Goal: Answer question/provide support

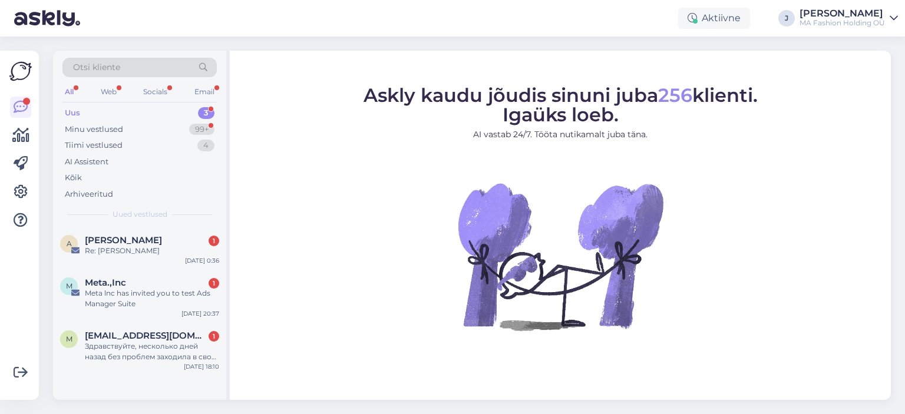
click at [128, 93] on div "All Web Socials Email" at bounding box center [139, 93] width 154 height 18
click at [117, 86] on div "Web" at bounding box center [108, 91] width 21 height 15
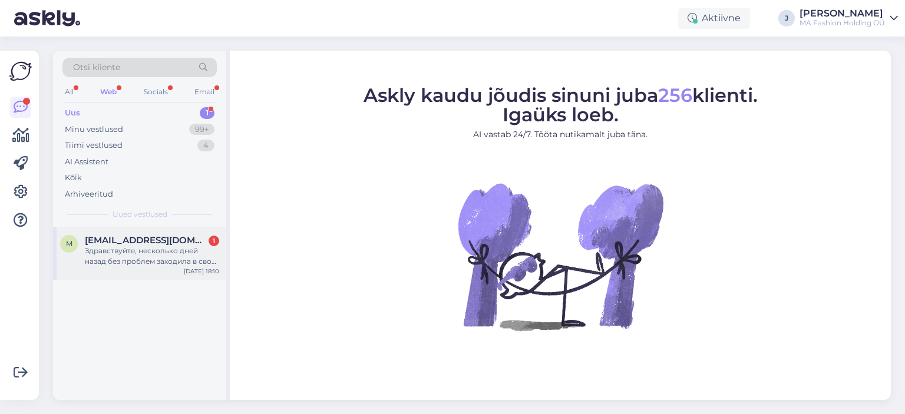
click at [156, 252] on div "Здравствуйте, несколько дней назад без проблем заходила в свой личный кабинет п…" at bounding box center [152, 256] width 134 height 21
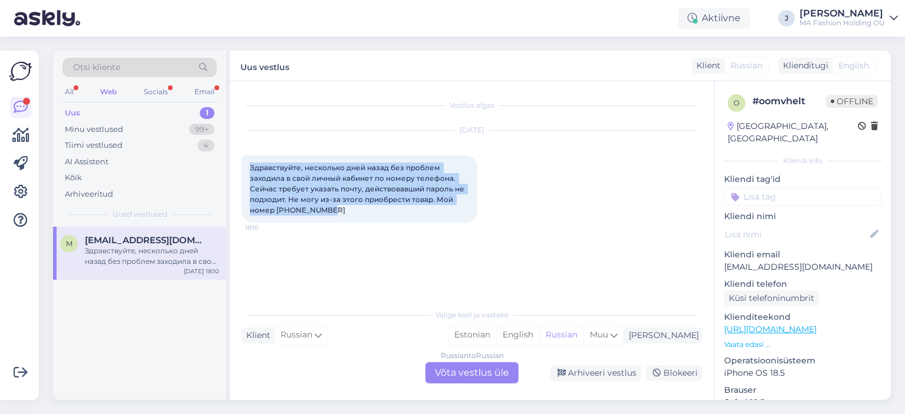
drag, startPoint x: 349, startPoint y: 220, endPoint x: 240, endPoint y: 164, distance: 121.7
click at [240, 164] on div "Vestlus algas [DATE] Здравствуйте, несколько дней назад без проблем заходила в …" at bounding box center [472, 240] width 484 height 319
click at [331, 190] on span "Здравствуйте, несколько дней назад без проблем заходила в свой личный кабинет п…" at bounding box center [358, 188] width 216 height 51
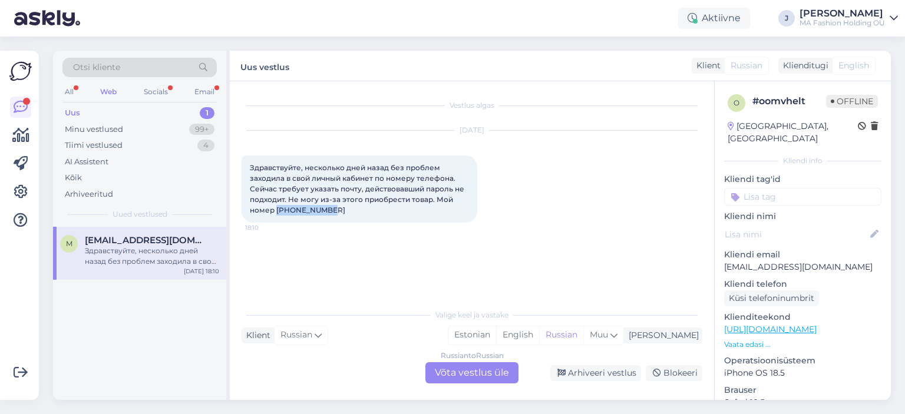
drag, startPoint x: 335, startPoint y: 216, endPoint x: 275, endPoint y: 210, distance: 60.4
click at [275, 210] on div "Здравствуйте, несколько дней назад без проблем заходила в свой личный кабинет п…" at bounding box center [360, 189] width 236 height 67
copy span "[PHONE_NUMBER]"
click at [502, 377] on div "Russian to Russian Võta vestlus üle" at bounding box center [471, 372] width 93 height 21
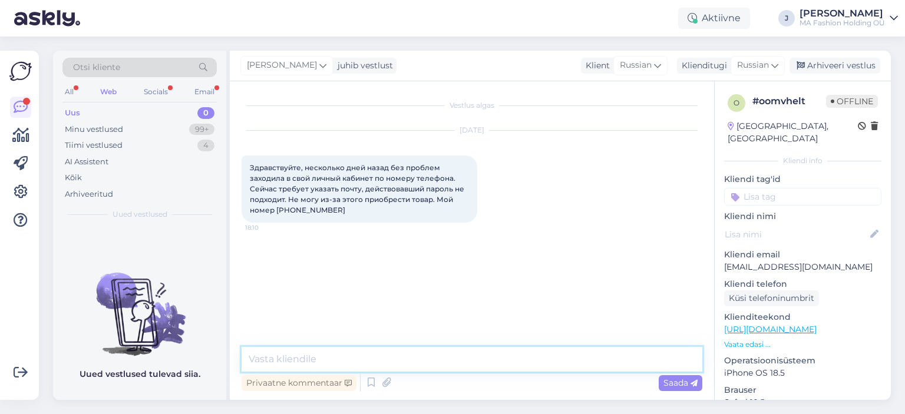
click at [485, 360] on textarea at bounding box center [472, 359] width 461 height 25
type textarea "[PERSON_NAME]"
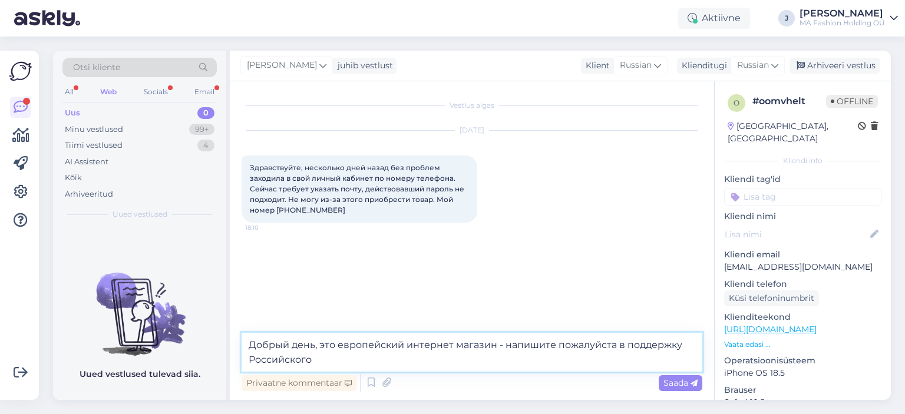
paste textarea "[EMAIL_ADDRESS][DOMAIN_NAME]"
click at [476, 364] on textarea "Добрый день, это европейский интернет магазин - напишите пожалуйста в поддержку…" at bounding box center [472, 352] width 461 height 39
click at [457, 360] on textarea "Добрый день, это европейский интернет магазин - напишите пожалуйста в поддержку…" at bounding box center [472, 352] width 461 height 39
click at [461, 362] on textarea "Добрый день, это европейский интернет магазин - напишите пожалуйста в поддержку…" at bounding box center [472, 352] width 461 height 39
click at [464, 358] on textarea "Добрый день, это европейский интернет магазин - напишите пожалуйста в поддержку…" at bounding box center [472, 352] width 461 height 39
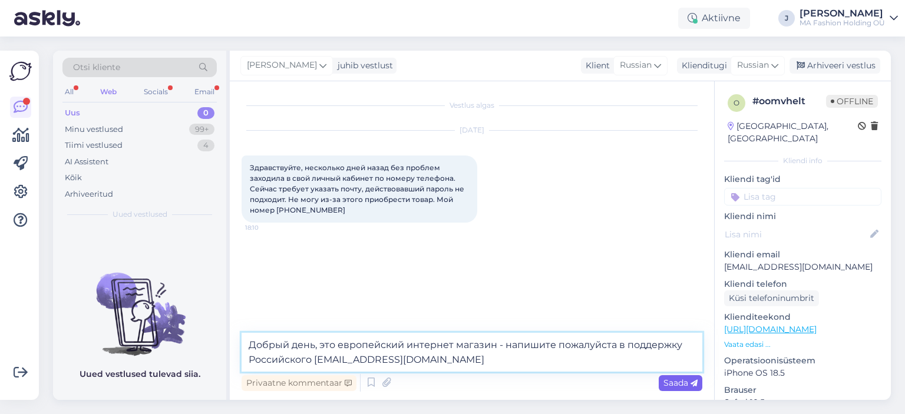
type textarea "Добрый день, это европейский интернет магазин - напишите пожалуйста в поддержку…"
click at [668, 386] on span "Saada" at bounding box center [680, 383] width 34 height 11
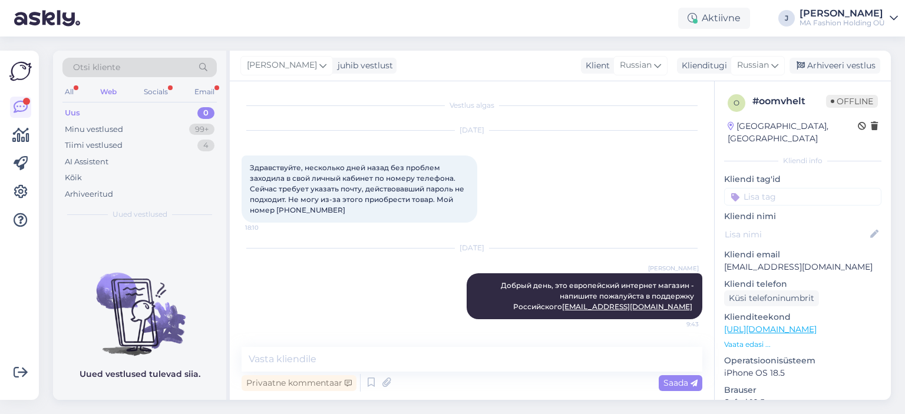
drag, startPoint x: 536, startPoint y: 278, endPoint x: 712, endPoint y: 293, distance: 176.3
click at [712, 293] on div "Vestlus algas [DATE] Здравствуйте, несколько дней назад без проблем заходила в …" at bounding box center [477, 214] width 471 height 243
click at [689, 292] on span "Добрый день, это европейский интернет магазин - напишите пожалуйста в поддержку…" at bounding box center [598, 296] width 195 height 30
click at [688, 292] on span "Добрый день, это европейский интернет магазин - напишите пожалуйста в поддержку…" at bounding box center [598, 296] width 195 height 30
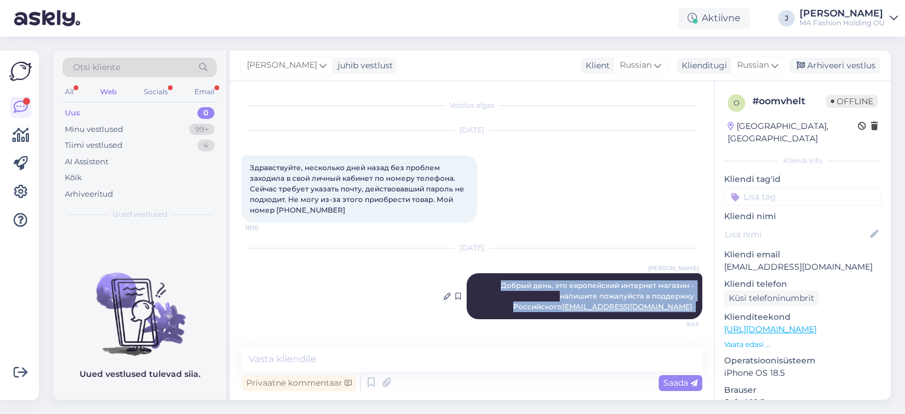
click at [688, 292] on span "Добрый день, это европейский интернет магазин - напишите пожалуйста в поддержку…" at bounding box center [598, 296] width 195 height 30
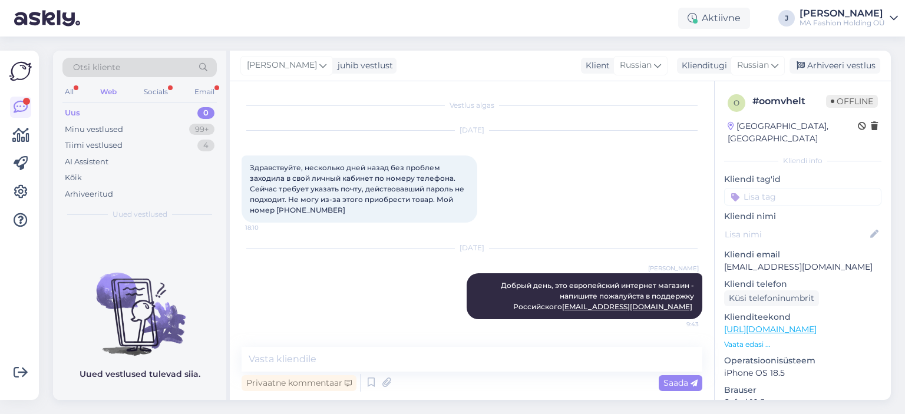
click at [531, 344] on div "Vestlus algas [DATE] Здравствуйте, несколько дней назад без проблем заходила в …" at bounding box center [472, 240] width 484 height 319
click at [164, 89] on div "Socials" at bounding box center [155, 91] width 29 height 15
click at [152, 136] on div "Minu vestlused 99+" at bounding box center [139, 129] width 154 height 16
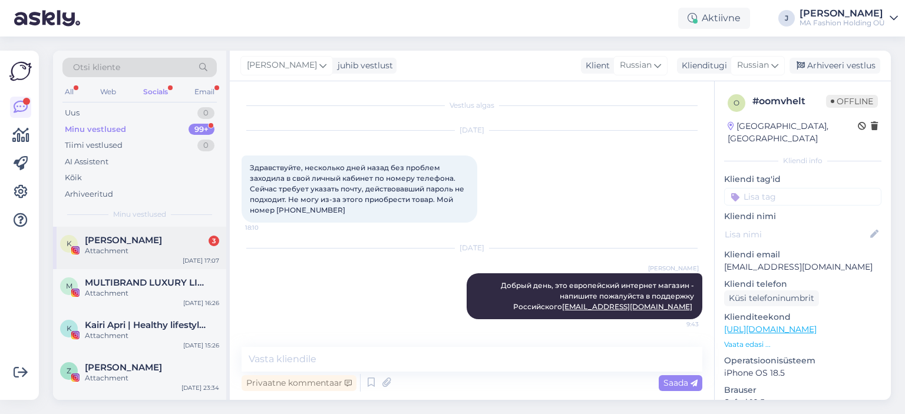
click at [143, 232] on div "K [PERSON_NAME] 3 Attachment [DATE] 17:07" at bounding box center [139, 248] width 173 height 42
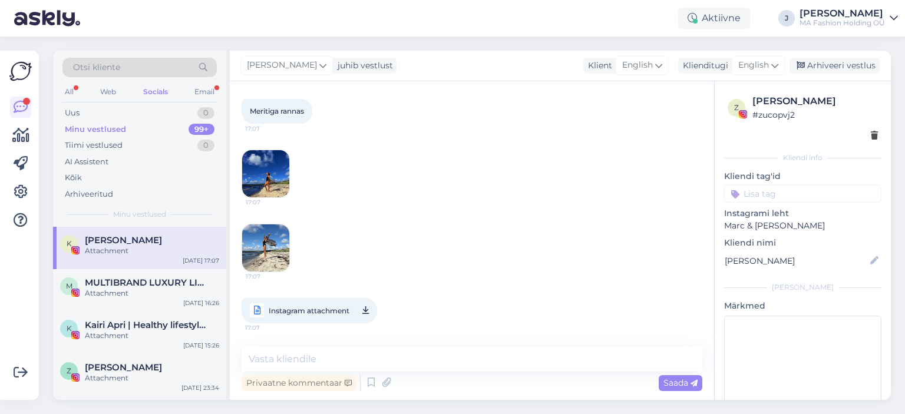
scroll to position [7347, 0]
click at [202, 85] on div "Email" at bounding box center [204, 91] width 25 height 15
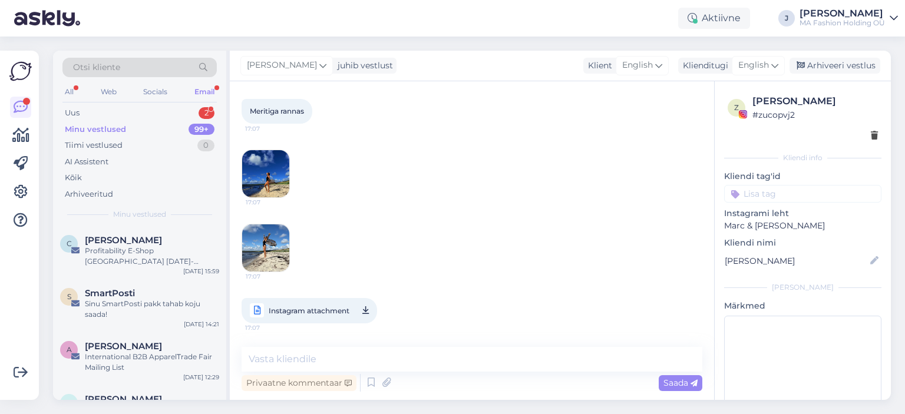
click at [169, 100] on div "All Web Socials Email" at bounding box center [139, 93] width 154 height 18
click at [169, 108] on div "Uus 2" at bounding box center [139, 113] width 154 height 16
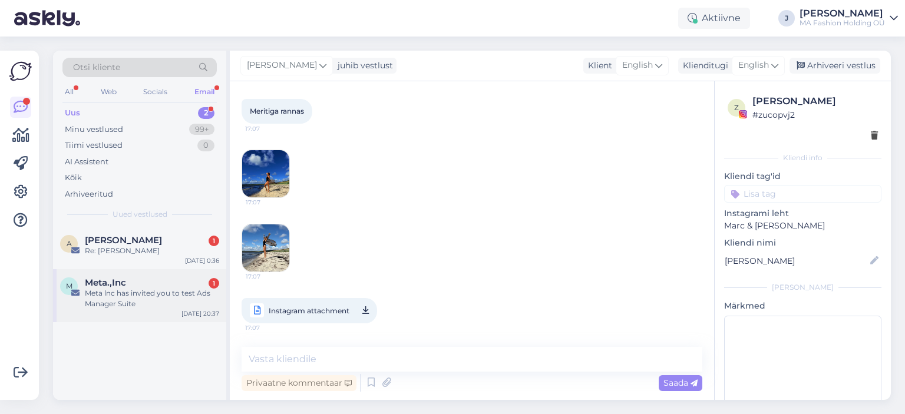
click at [152, 301] on div "Meta lnc has invited you to test Ads Manager Suite" at bounding box center [152, 298] width 134 height 21
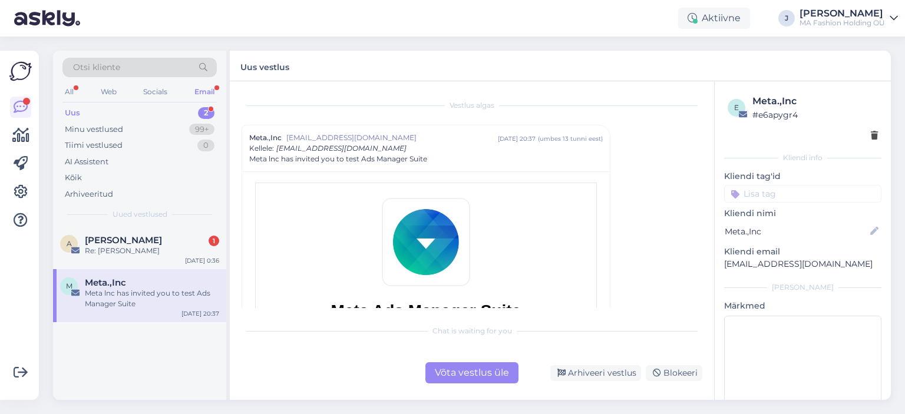
click at [459, 364] on div "Võta vestlus üle" at bounding box center [471, 372] width 93 height 21
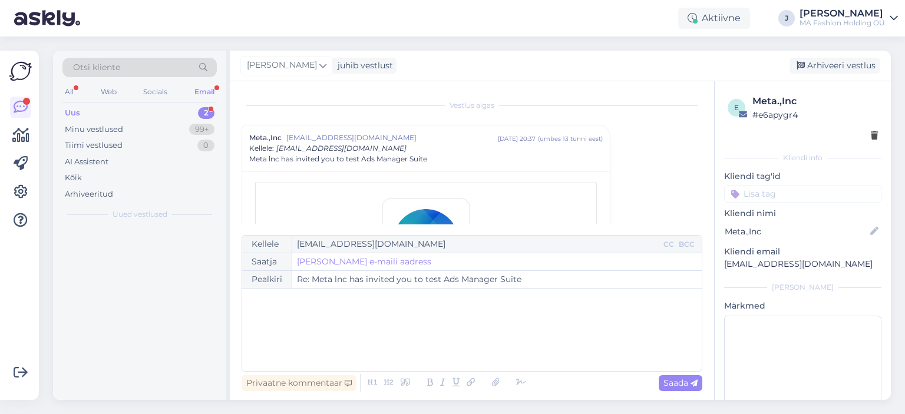
scroll to position [32, 0]
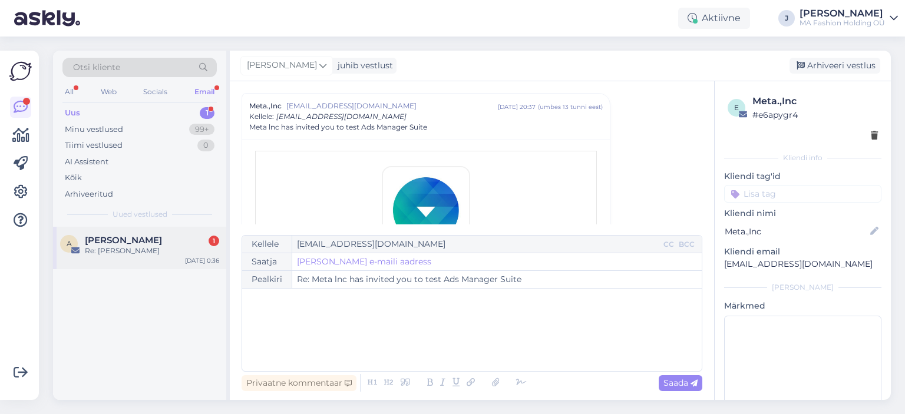
click at [149, 252] on div "Re: [PERSON_NAME]" at bounding box center [152, 251] width 134 height 11
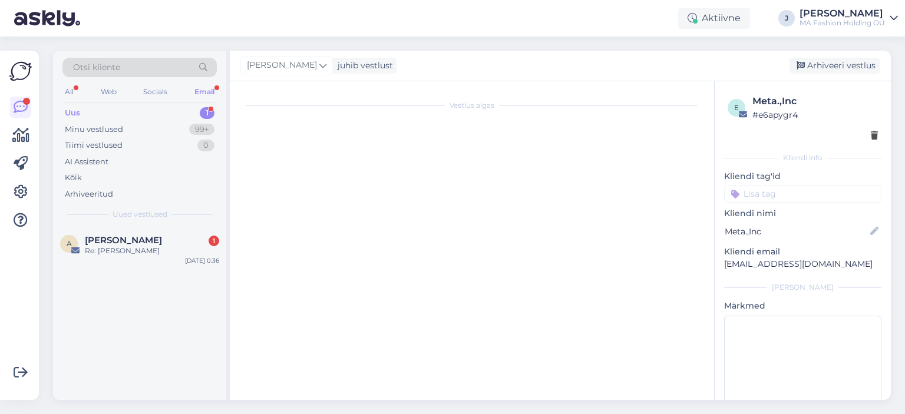
scroll to position [0, 0]
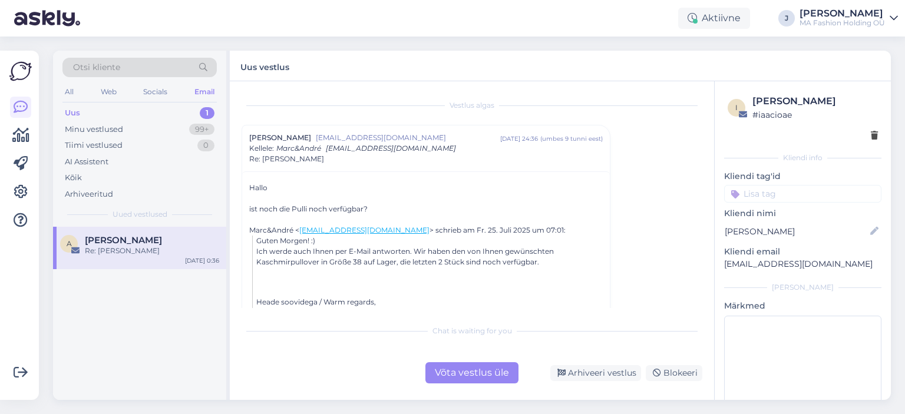
click at [457, 366] on div "Võta vestlus üle" at bounding box center [471, 372] width 93 height 21
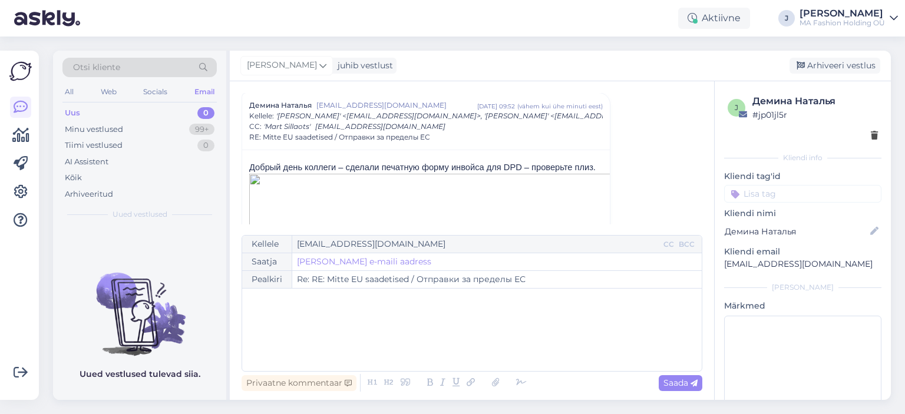
scroll to position [104, 0]
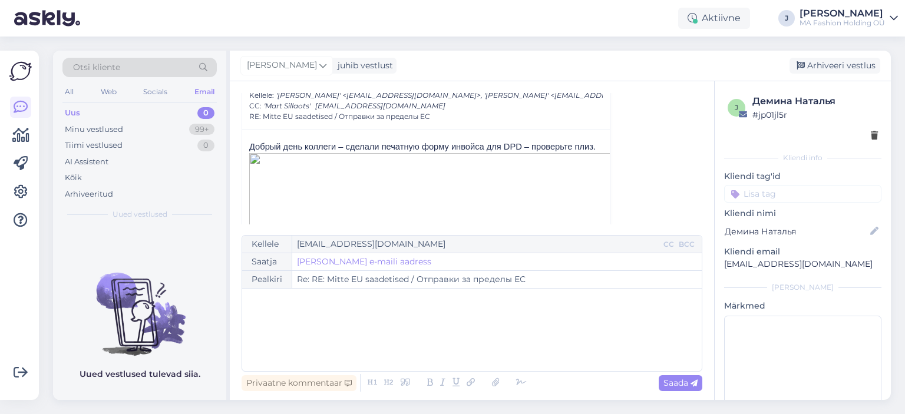
click at [335, 143] on span "Добрый день коллеги – сделали печатную форму инвойса для DPD – проверьте плиз." at bounding box center [422, 146] width 346 height 9
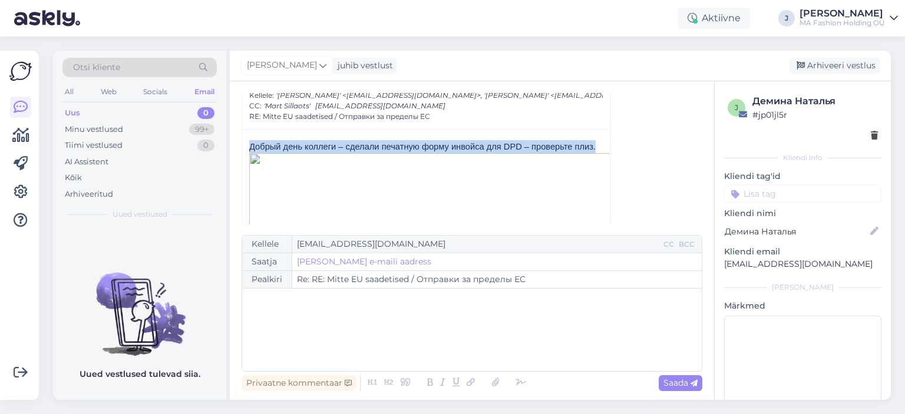
click at [335, 143] on span "Добрый день коллеги – сделали печатную форму инвойса для DPD – проверьте плиз." at bounding box center [422, 146] width 346 height 9
click at [418, 145] on span "Добрый день коллеги – сделали печатную форму инвойса для DPD – проверьте плиз." at bounding box center [422, 146] width 346 height 9
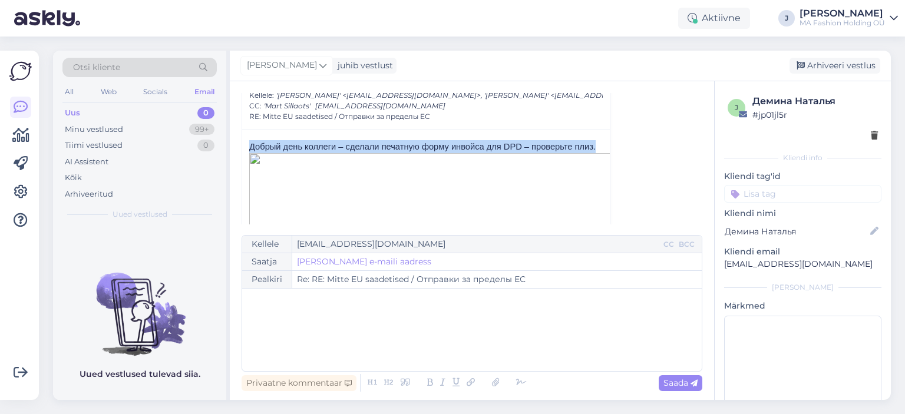
scroll to position [280, 0]
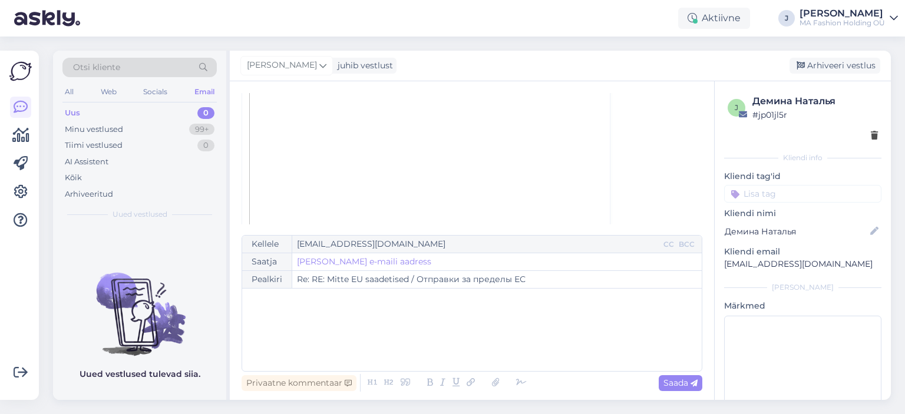
click at [434, 148] on img at bounding box center [453, 117] width 409 height 283
click at [123, 97] on div "All Web Socials Email" at bounding box center [139, 93] width 154 height 18
click at [123, 91] on div "All Web Socials Email" at bounding box center [139, 93] width 154 height 18
click at [122, 91] on div "All Web Socials Email" at bounding box center [139, 93] width 154 height 18
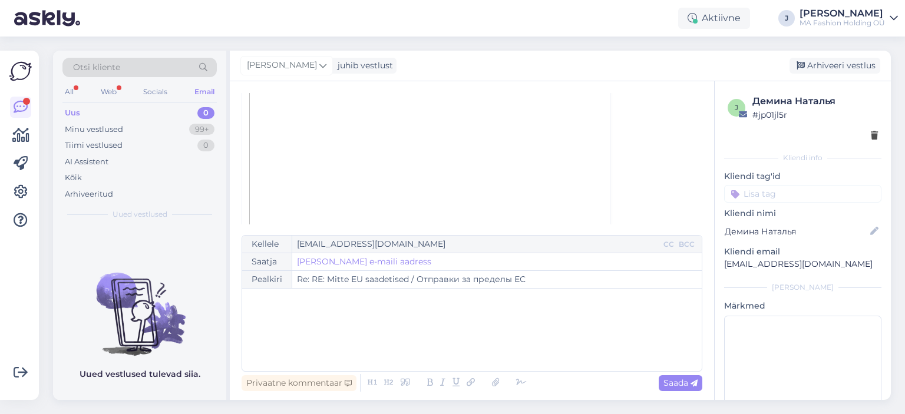
click at [118, 96] on div "All Web Socials Email" at bounding box center [139, 93] width 154 height 18
click at [120, 80] on div "Otsi kliente" at bounding box center [139, 71] width 154 height 27
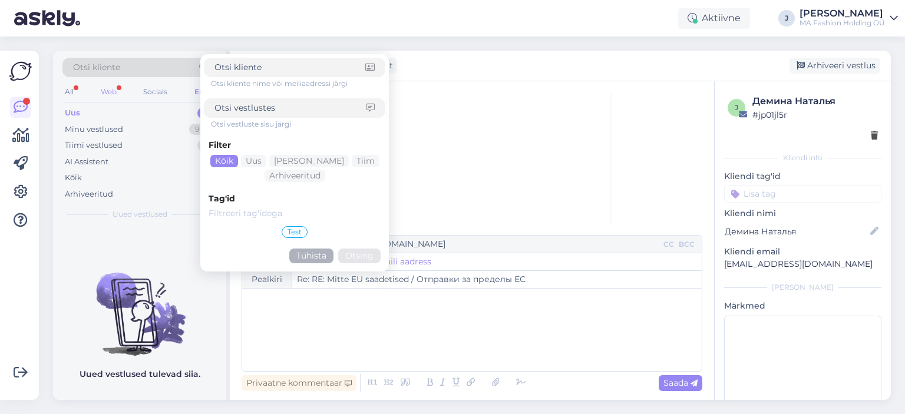
click at [119, 89] on div "Web" at bounding box center [108, 91] width 21 height 15
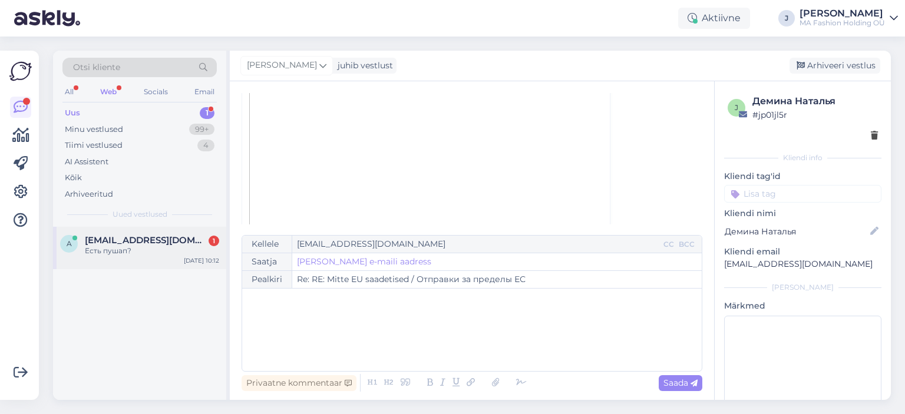
click at [186, 229] on div "a [EMAIL_ADDRESS][DOMAIN_NAME] 1 Есть пушап? [DATE] 10:12" at bounding box center [139, 248] width 173 height 42
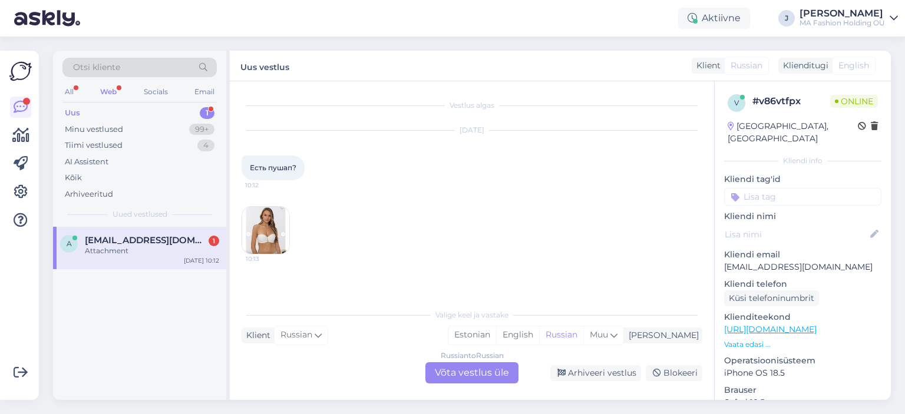
click at [782, 331] on link "[URL][DOMAIN_NAME]" at bounding box center [770, 329] width 93 height 11
click at [285, 227] on img at bounding box center [265, 230] width 47 height 47
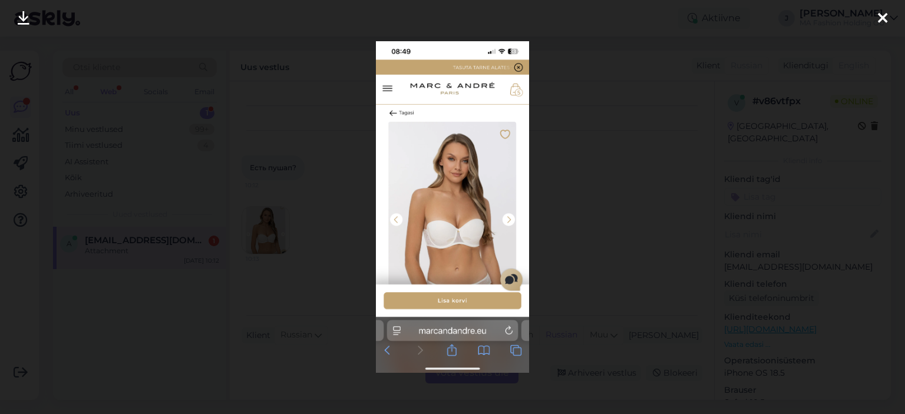
click at [602, 222] on div at bounding box center [452, 207] width 905 height 414
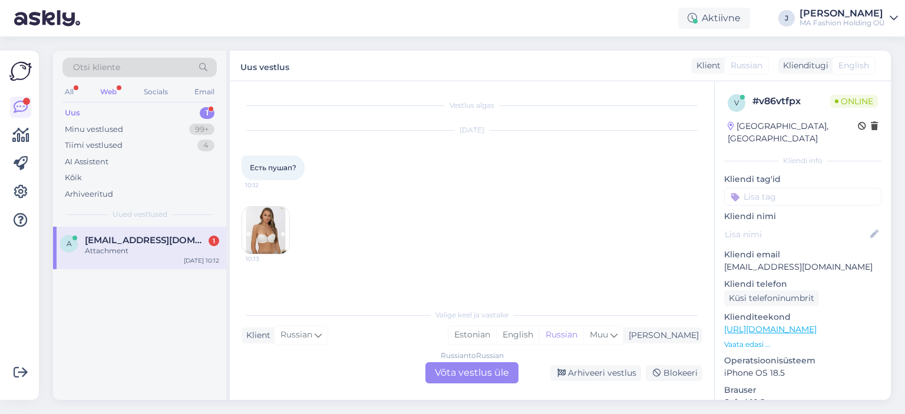
click at [471, 369] on div "Russian to Russian Võta vestlus üle" at bounding box center [471, 372] width 93 height 21
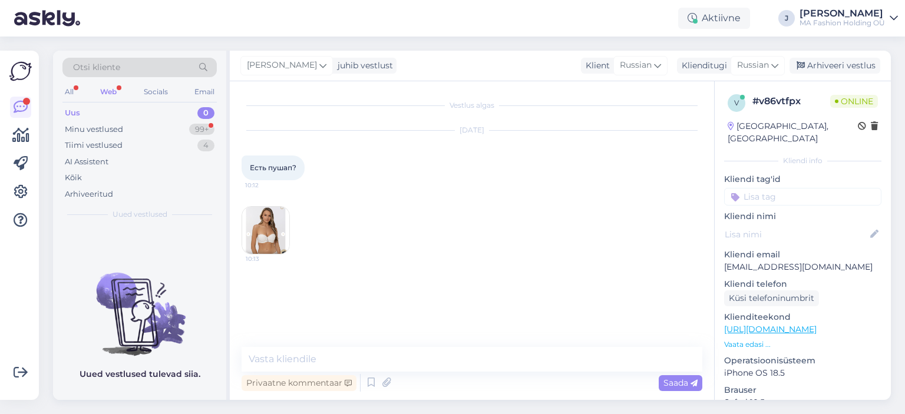
click at [280, 240] on img at bounding box center [265, 230] width 47 height 47
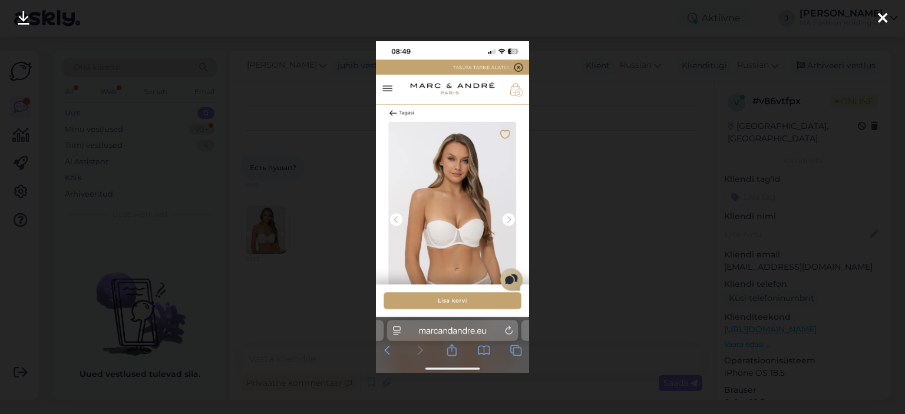
click at [600, 259] on div at bounding box center [452, 207] width 905 height 414
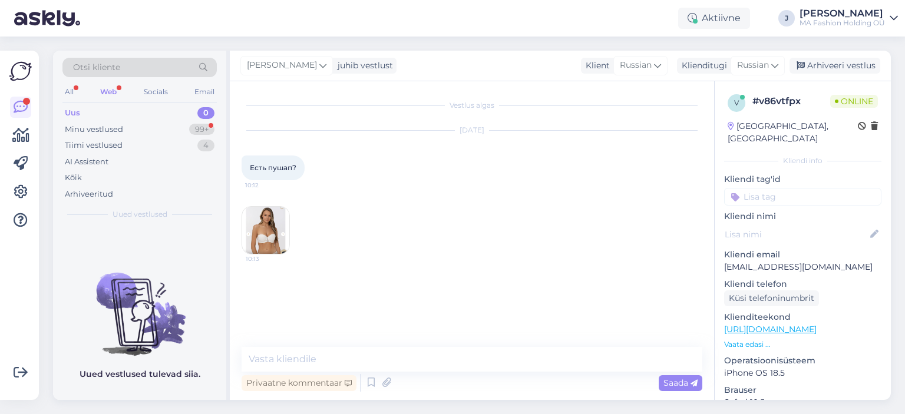
click at [284, 227] on img at bounding box center [265, 230] width 47 height 47
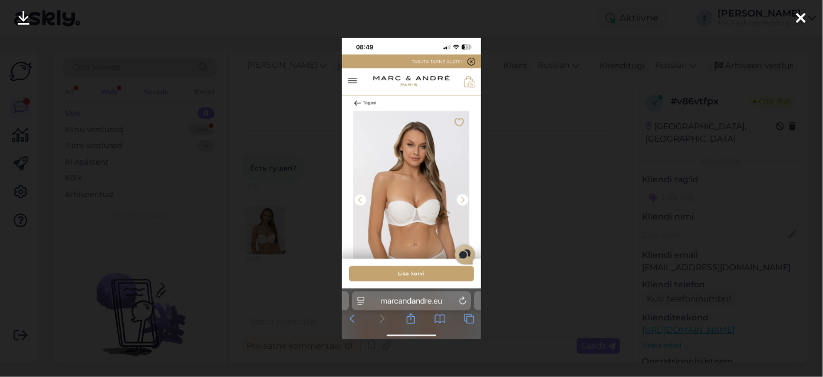
click at [629, 239] on div at bounding box center [411, 188] width 823 height 377
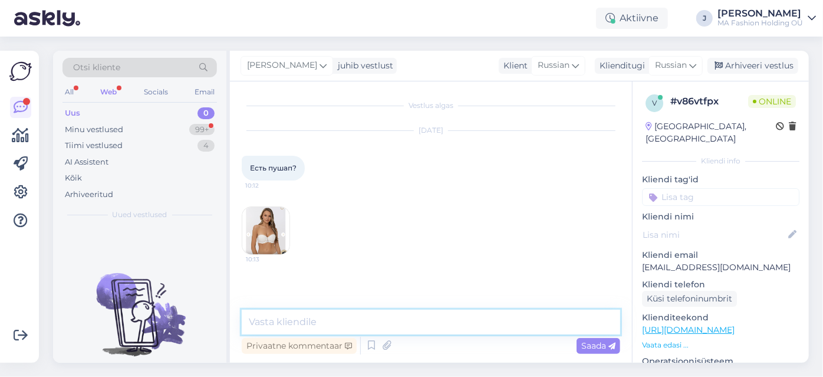
click at [422, 317] on textarea at bounding box center [431, 321] width 378 height 25
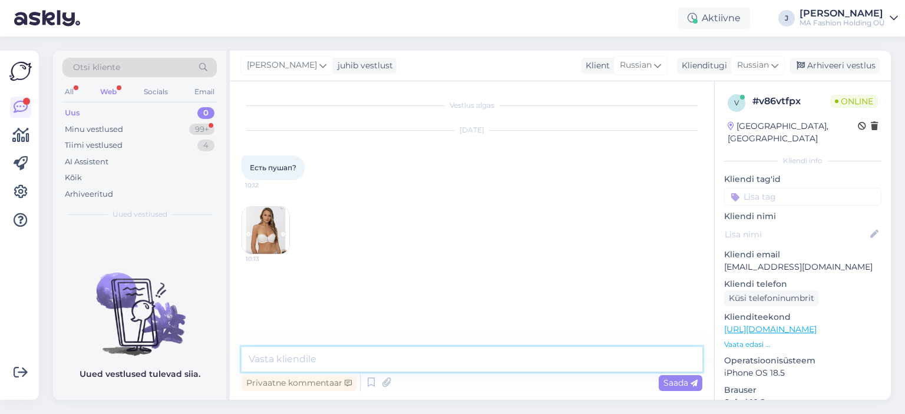
click at [407, 354] on textarea at bounding box center [472, 359] width 461 height 25
paste textarea "[URL][DOMAIN_NAME]"
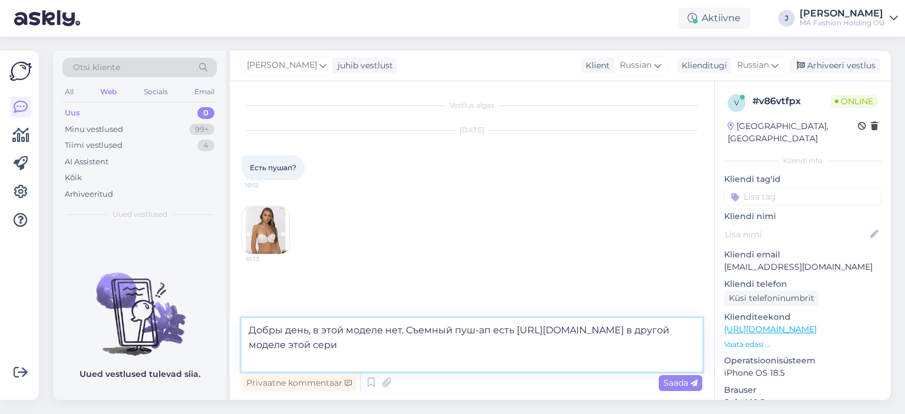
type textarea "Добры день, в этой моделе нет. Съемный пуш-ап есть [URL][DOMAIN_NAME] в другой …"
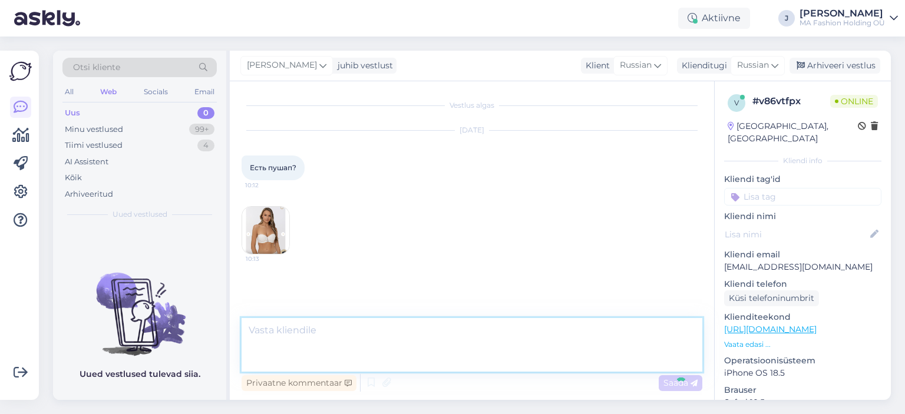
scroll to position [2, 0]
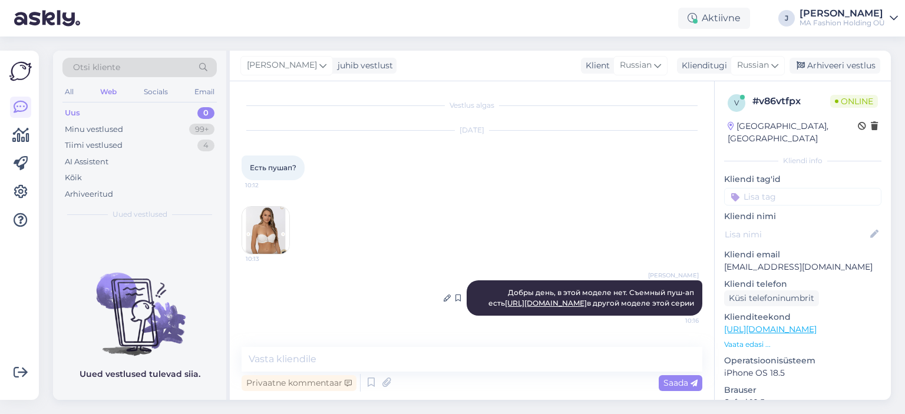
click at [587, 301] on link "[URL][DOMAIN_NAME]" at bounding box center [546, 303] width 82 height 9
click at [348, 320] on div "[PERSON_NAME] день, в этой моделе нет. Съемный пуш-ап есть [URL][DOMAIN_NAME] в…" at bounding box center [472, 298] width 461 height 61
click at [205, 100] on div "All Web Socials Email" at bounding box center [139, 93] width 154 height 18
click at [203, 92] on div "Email" at bounding box center [204, 91] width 25 height 15
click at [169, 127] on div "Minu vestlused 99+" at bounding box center [139, 129] width 154 height 16
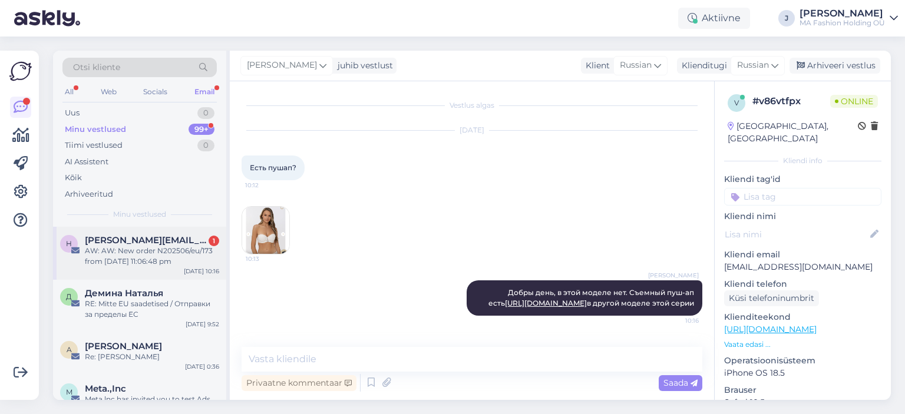
click at [147, 230] on div "[PERSON_NAME] [PERSON_NAME][EMAIL_ADDRESS][DOMAIN_NAME] 1 AW: AW: New order N20…" at bounding box center [139, 253] width 173 height 53
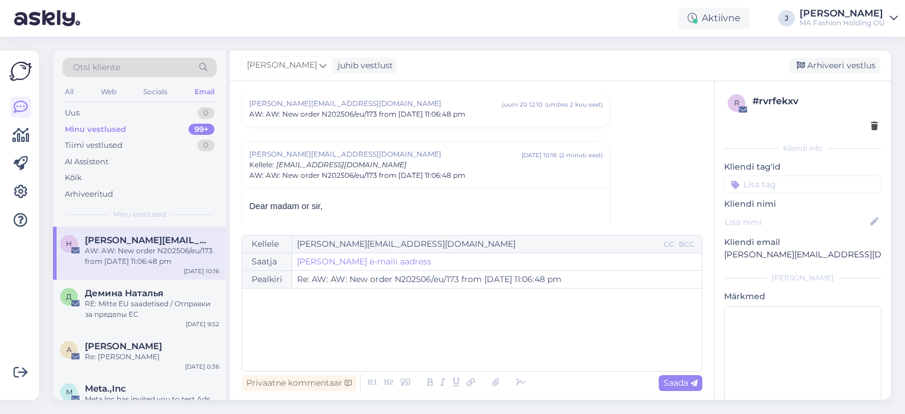
scroll to position [203, 0]
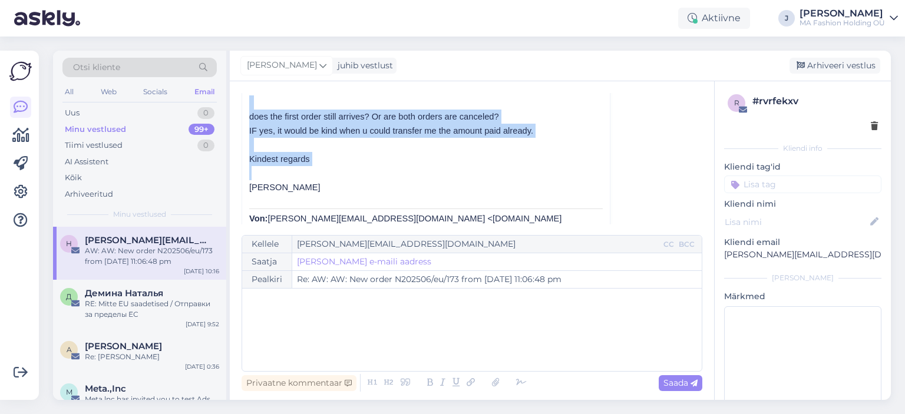
drag, startPoint x: 311, startPoint y: 174, endPoint x: 244, endPoint y: 103, distance: 97.5
click at [302, 124] on p "IF yes, it would be kind when u could transfer me the amount paid already." at bounding box center [426, 131] width 354 height 14
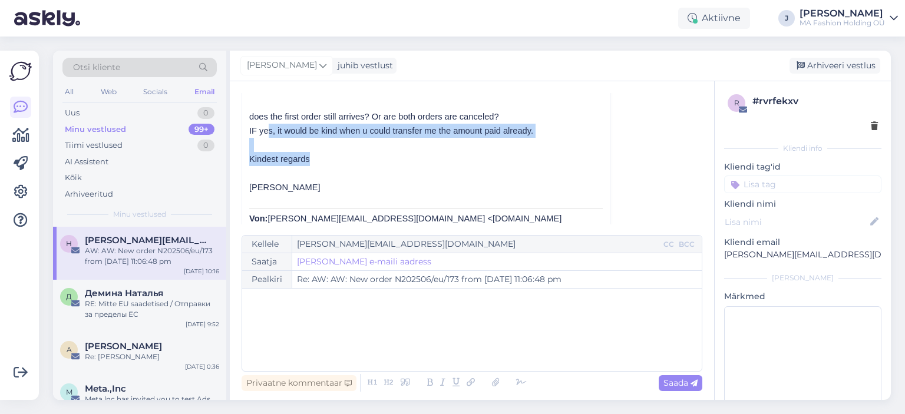
drag, startPoint x: 335, startPoint y: 157, endPoint x: 266, endPoint y: 127, distance: 75.0
click at [289, 141] on p at bounding box center [426, 145] width 354 height 14
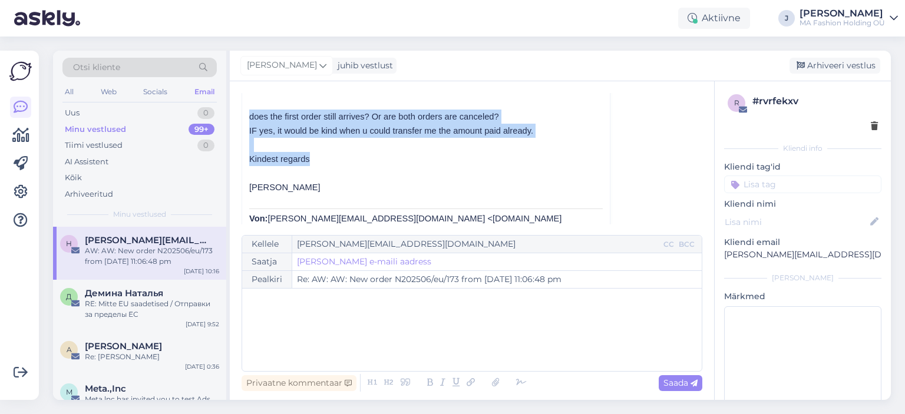
drag, startPoint x: 321, startPoint y: 155, endPoint x: 237, endPoint y: 120, distance: 90.3
click at [236, 120] on div "Vestlus algas [EMAIL_ADDRESS][PERSON_NAME][DOMAIN_NAME] juuni 20 09:49 ( umbes …" at bounding box center [472, 240] width 484 height 319
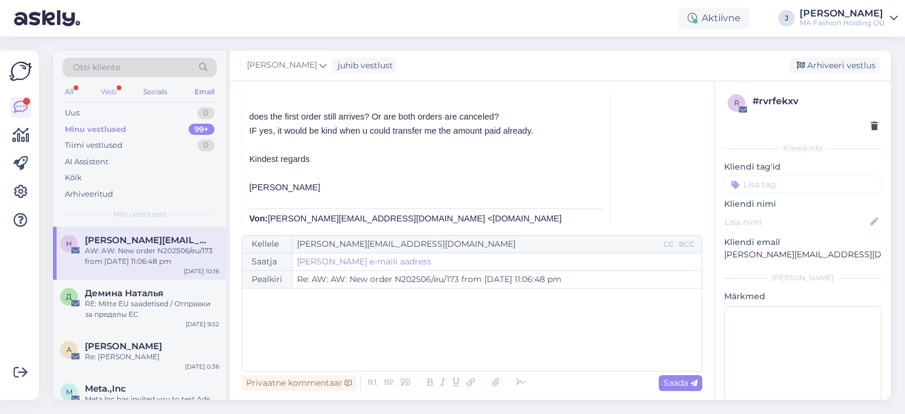
click at [111, 90] on div "Web" at bounding box center [108, 91] width 21 height 15
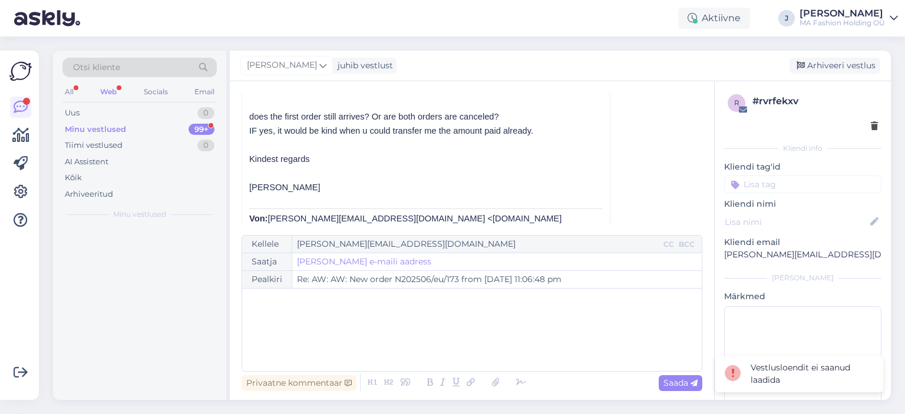
click at [126, 124] on div "Minu vestlused 99+" at bounding box center [139, 129] width 154 height 16
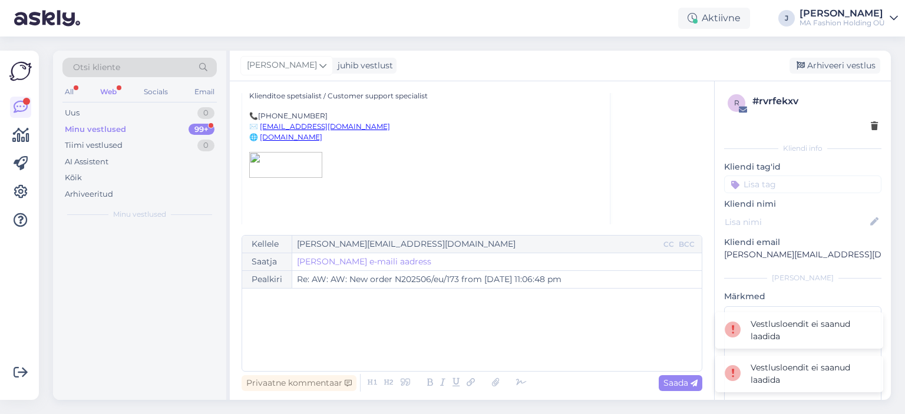
scroll to position [674, 0]
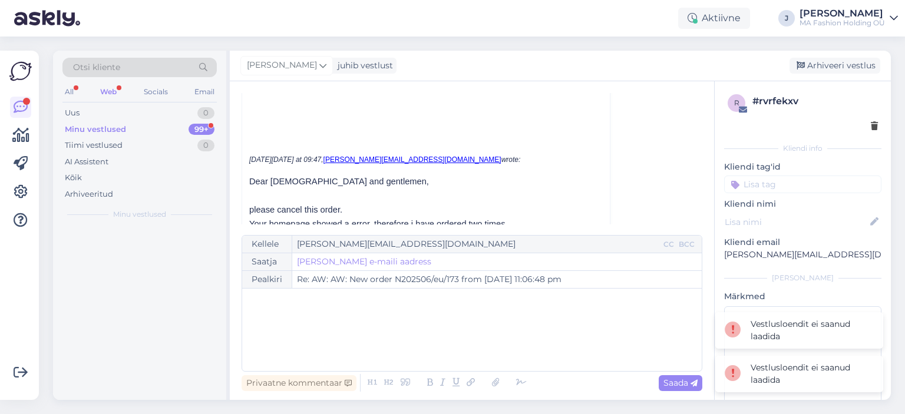
click at [163, 122] on div "Minu vestlused 99+" at bounding box center [139, 129] width 154 height 16
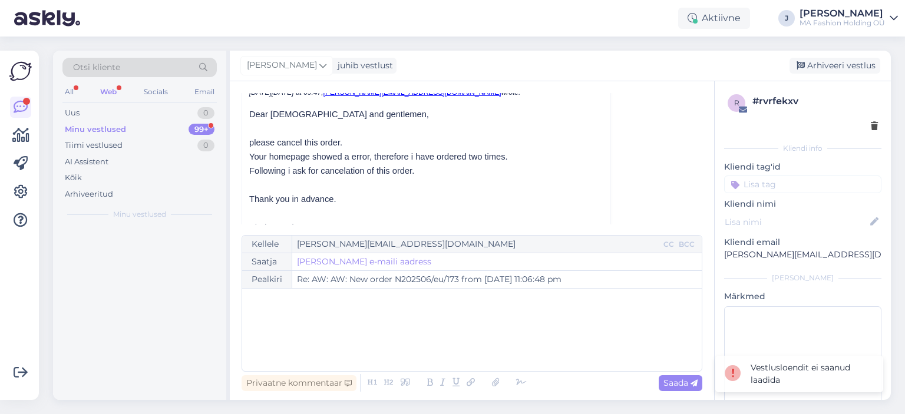
scroll to position [792, 0]
